Goal: Task Accomplishment & Management: Use online tool/utility

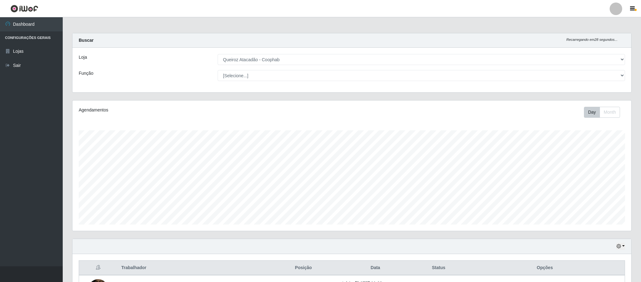
select select "463"
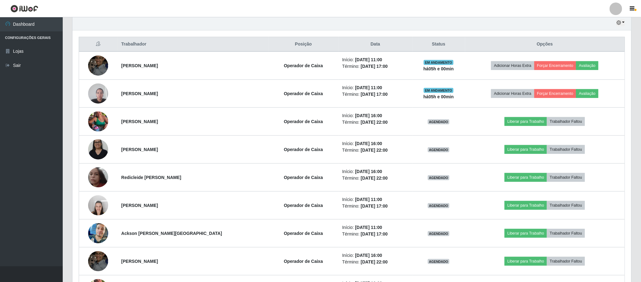
scroll to position [166, 0]
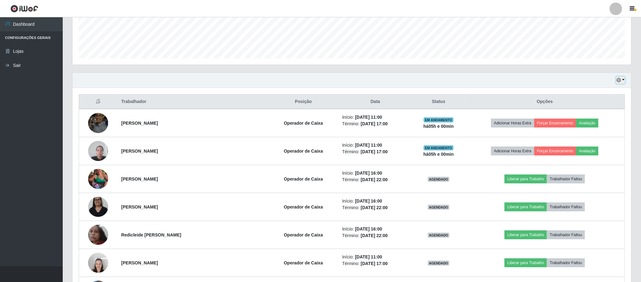
click at [619, 84] on button "button" at bounding box center [620, 80] width 9 height 7
click at [584, 106] on button "1 dia" at bounding box center [600, 104] width 50 height 13
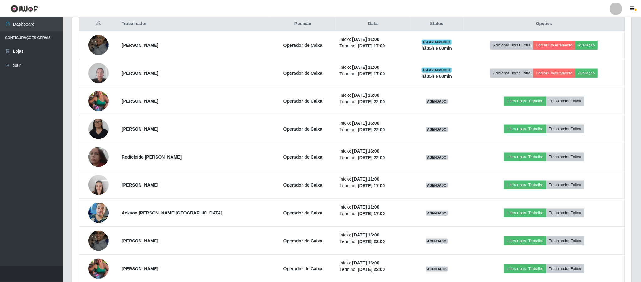
scroll to position [260, 0]
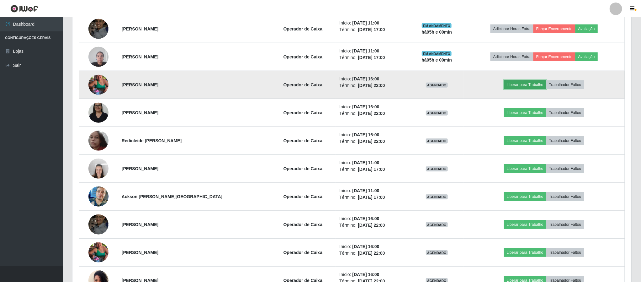
click at [516, 86] on button "Liberar para Trabalho" at bounding box center [525, 84] width 42 height 9
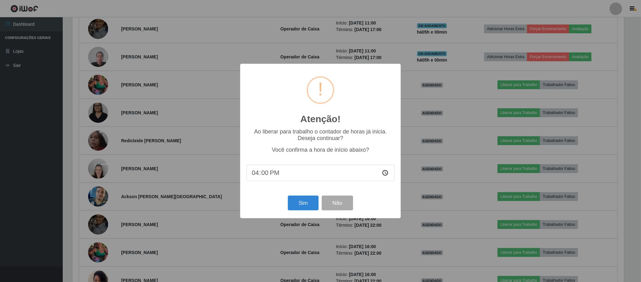
scroll to position [131, 553]
click at [301, 203] on button "Sim" at bounding box center [304, 202] width 30 height 15
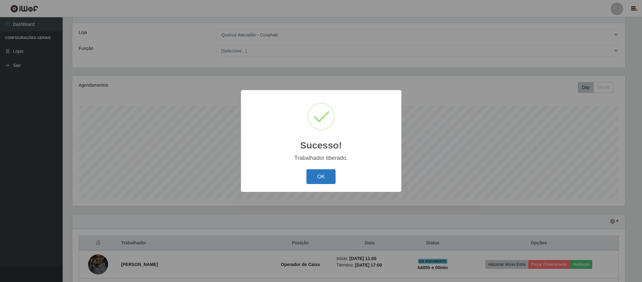
click at [315, 177] on button "OK" at bounding box center [321, 176] width 29 height 15
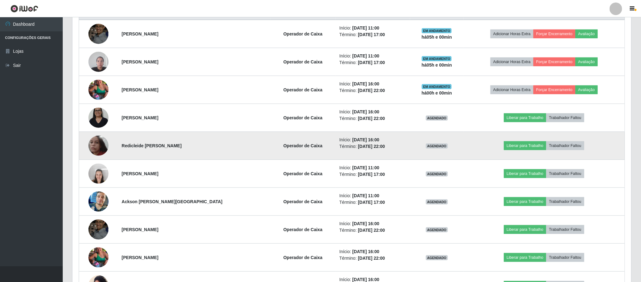
scroll to position [260, 0]
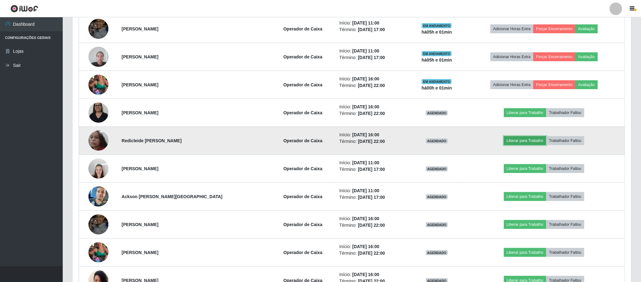
click at [523, 142] on button "Liberar para Trabalho" at bounding box center [525, 140] width 42 height 9
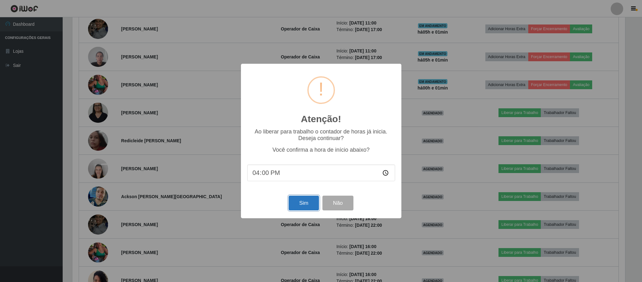
click at [299, 205] on button "Sim" at bounding box center [304, 202] width 30 height 15
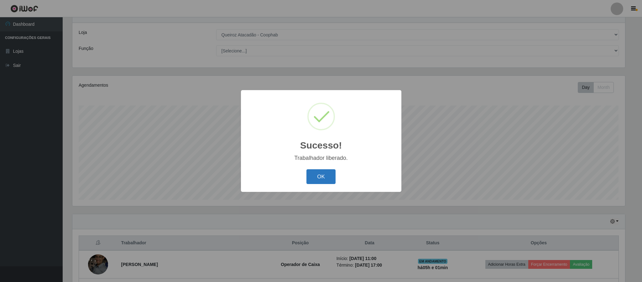
click at [325, 172] on button "OK" at bounding box center [321, 176] width 29 height 15
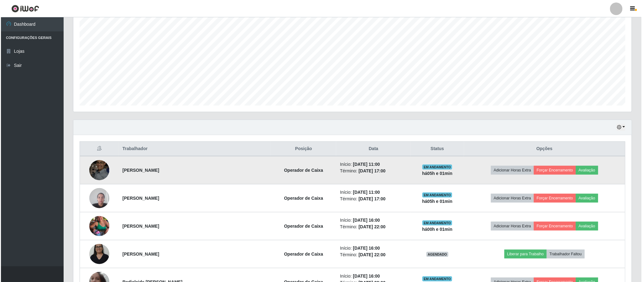
scroll to position [213, 0]
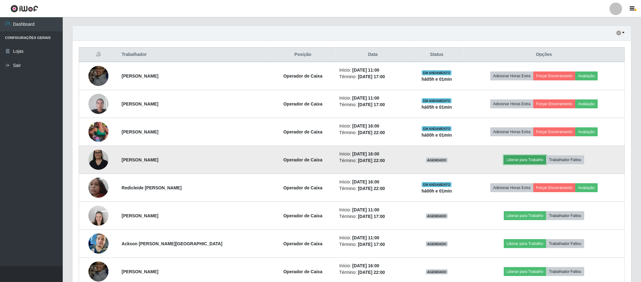
click at [520, 162] on button "Liberar para Trabalho" at bounding box center [525, 159] width 42 height 9
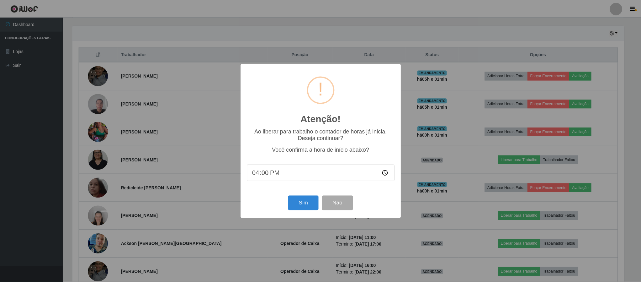
scroll to position [131, 553]
click at [308, 201] on button "Sim" at bounding box center [304, 202] width 30 height 15
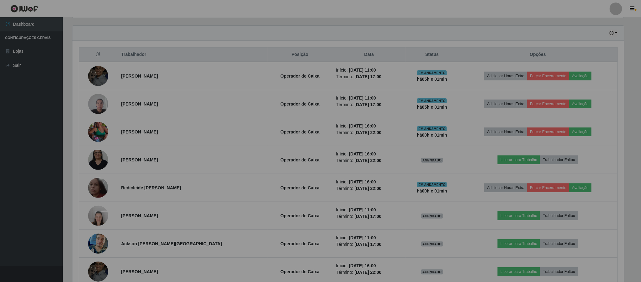
scroll to position [0, 0]
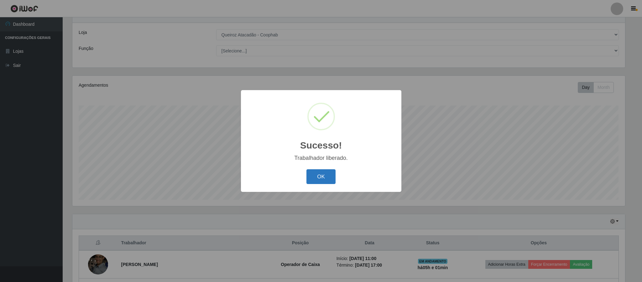
click at [319, 172] on button "OK" at bounding box center [321, 176] width 29 height 15
